Goal: Find specific page/section: Find specific page/section

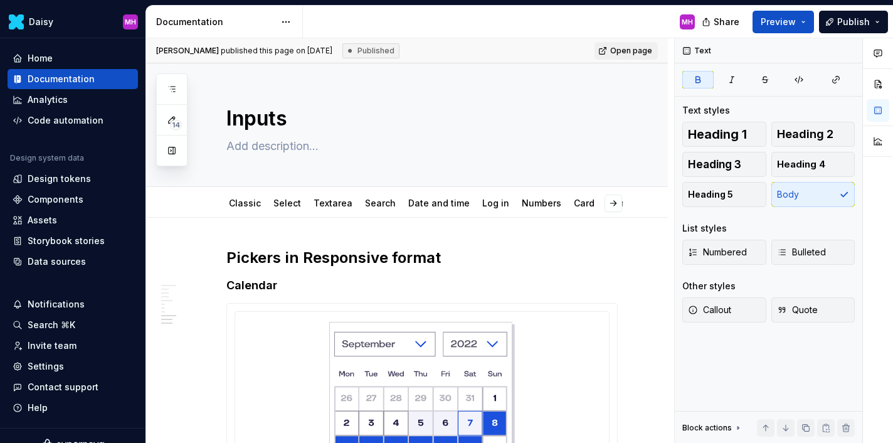
scroll to position [6434, 0]
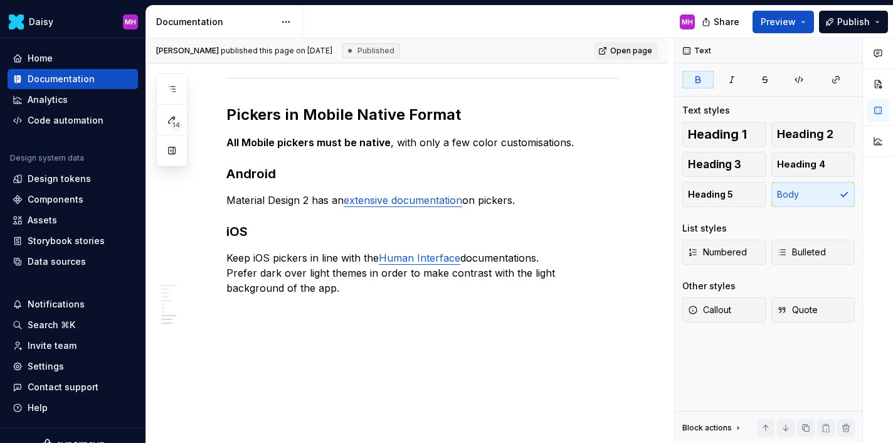
type textarea "*"
